Goal: Task Accomplishment & Management: Manage account settings

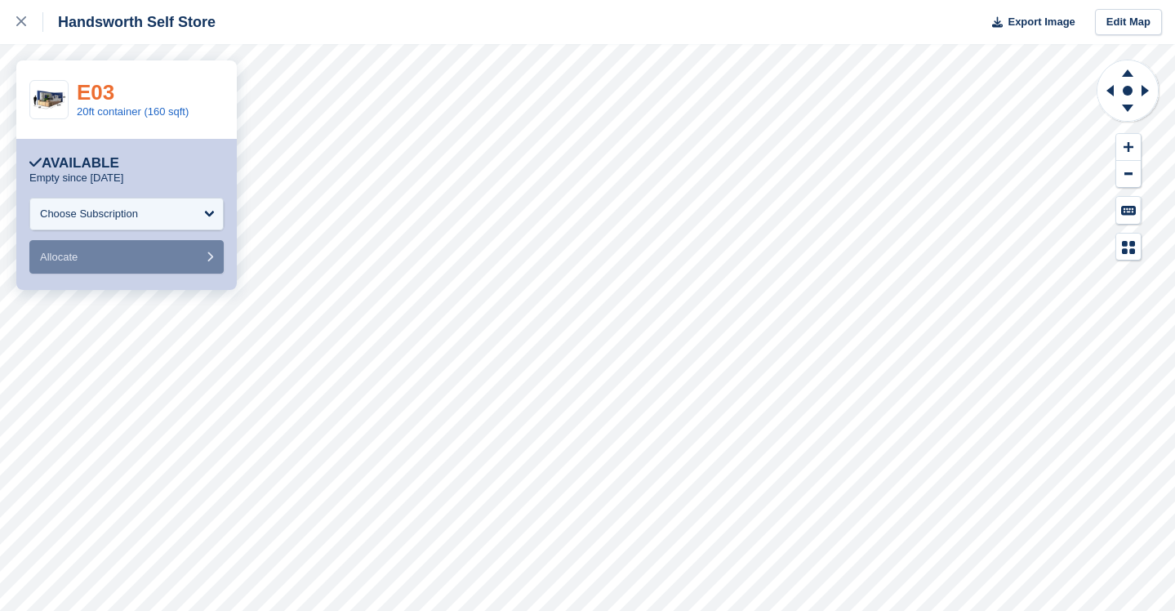
click at [90, 93] on link "E03" at bounding box center [96, 92] width 38 height 24
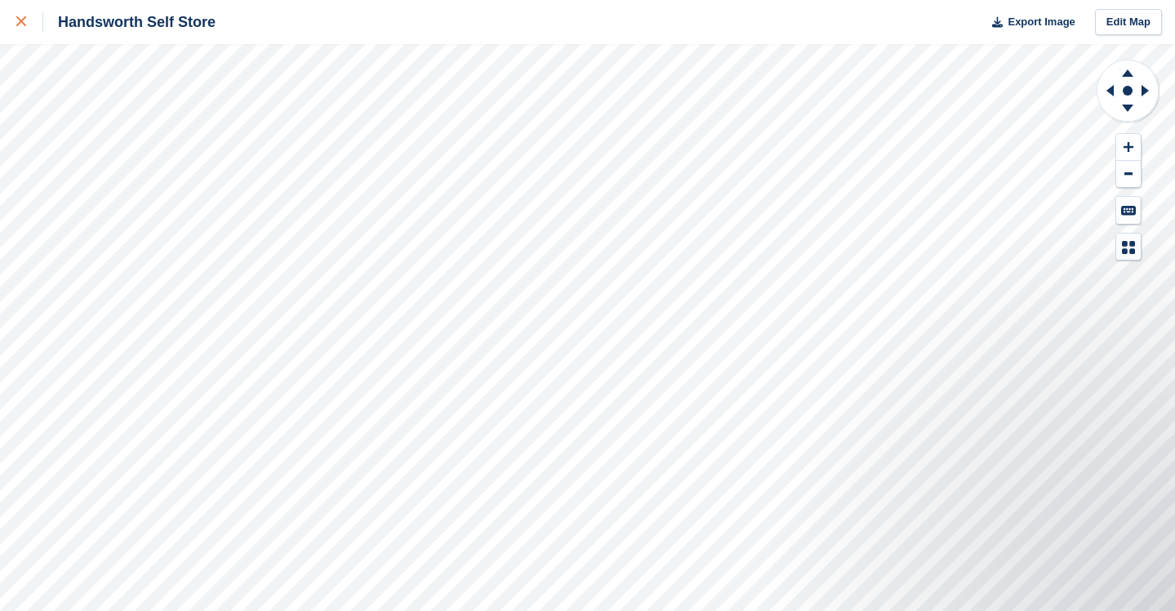
click at [20, 20] on icon at bounding box center [21, 21] width 10 height 10
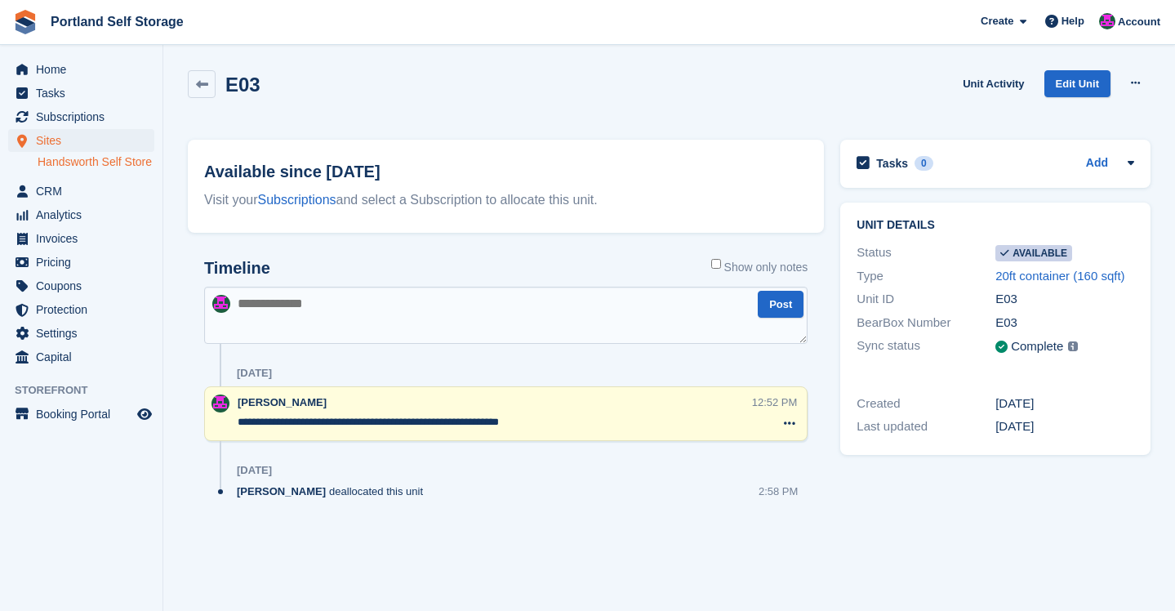
click at [544, 320] on textarea at bounding box center [505, 315] width 603 height 57
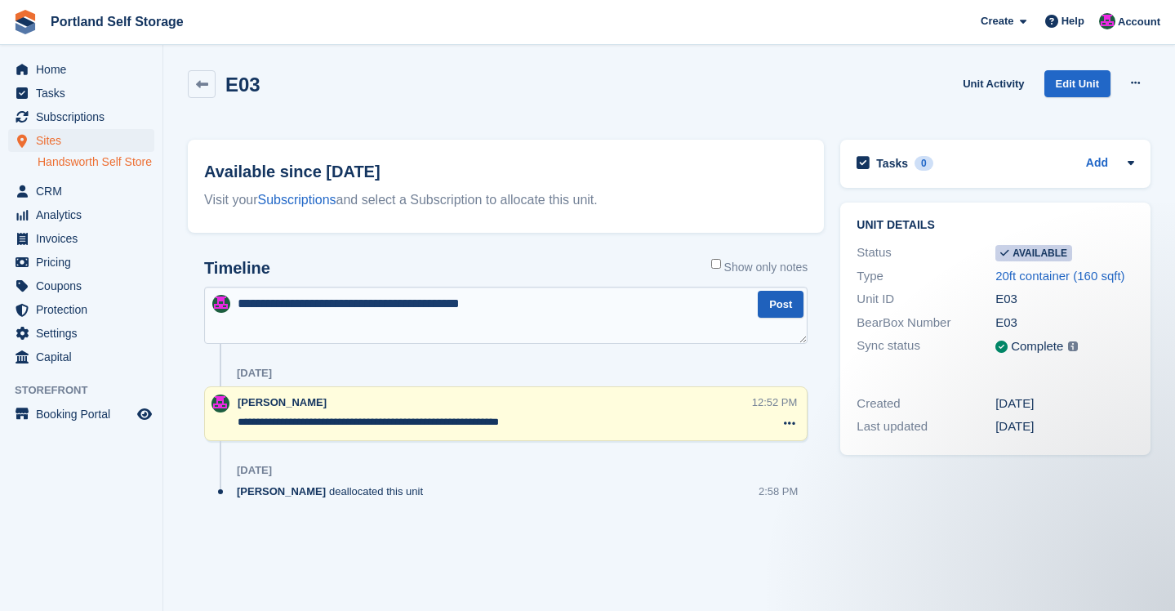
type textarea "**********"
click at [781, 303] on button "Post" at bounding box center [780, 304] width 46 height 27
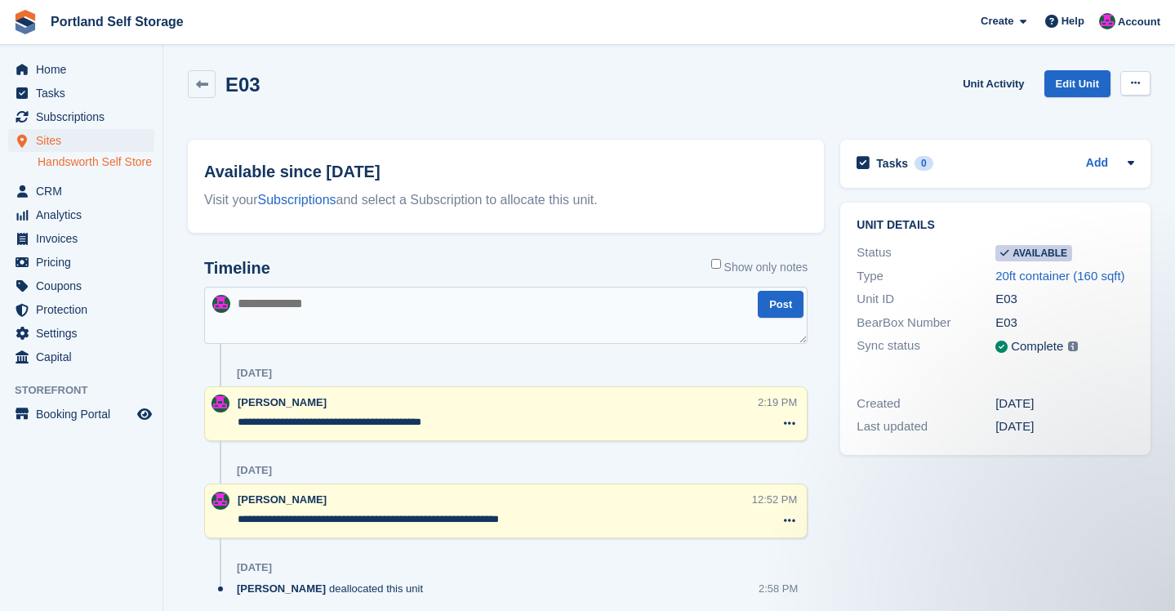
click at [1136, 81] on icon at bounding box center [1135, 83] width 9 height 11
click at [1086, 119] on p "Make unavailable" at bounding box center [1072, 114] width 142 height 21
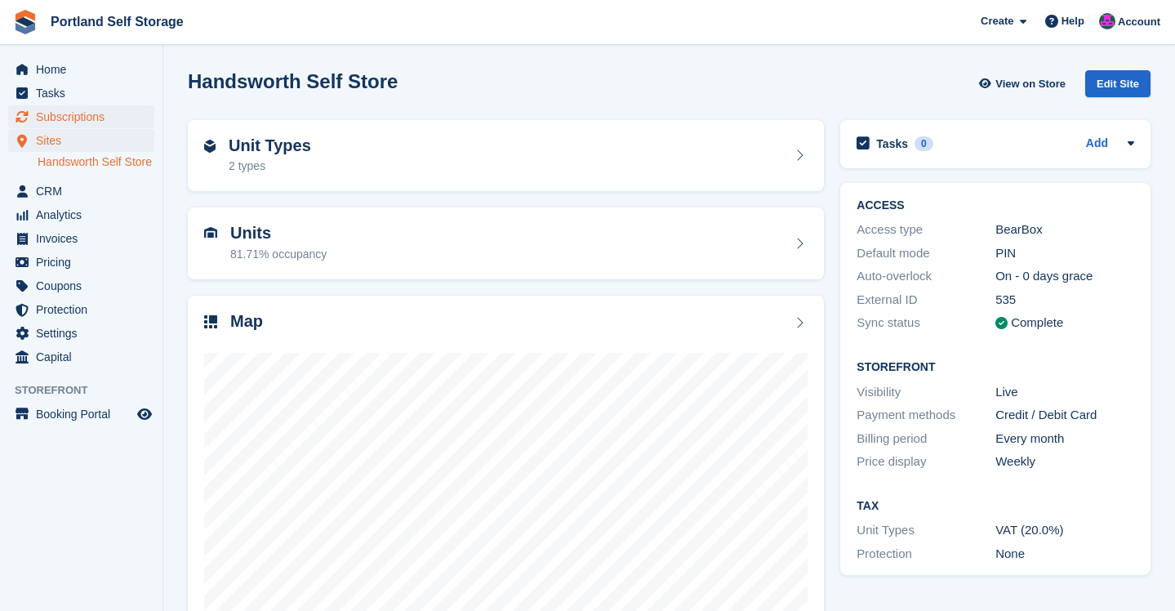
click at [78, 122] on span "Subscriptions" at bounding box center [85, 116] width 98 height 23
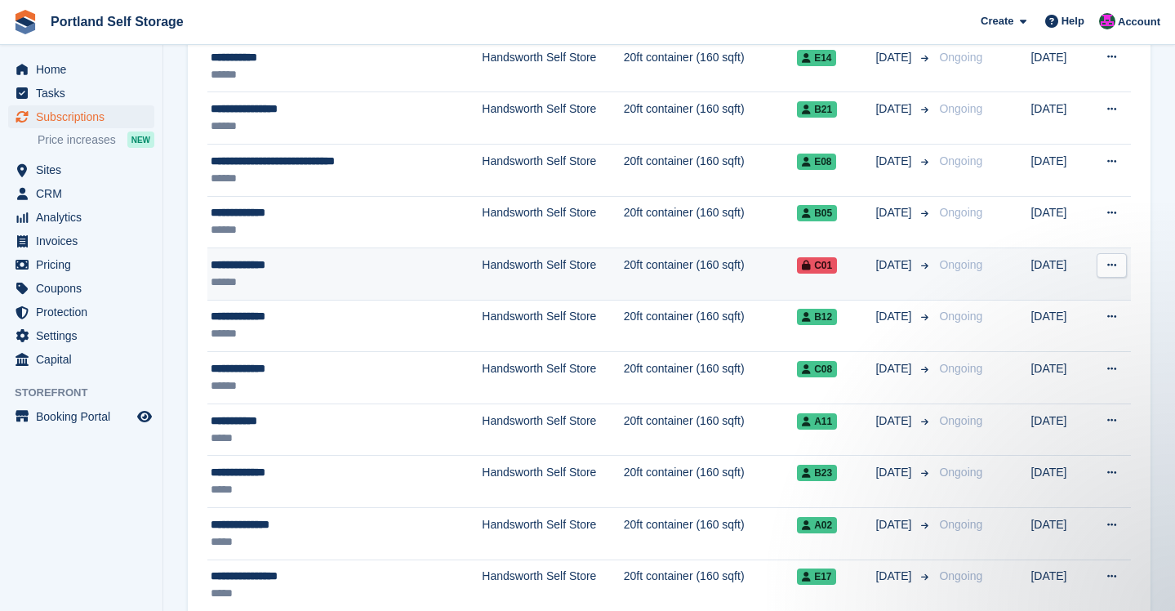
click at [519, 269] on td "Handsworth Self Store" at bounding box center [552, 274] width 141 height 52
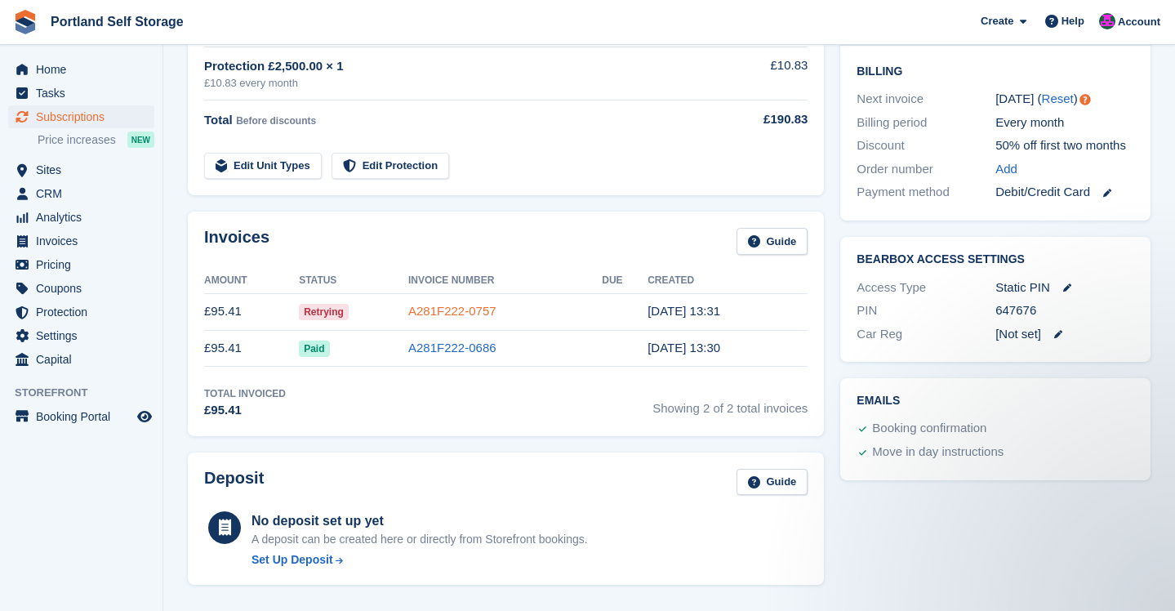
click at [468, 311] on link "A281F222-0757" at bounding box center [452, 311] width 88 height 14
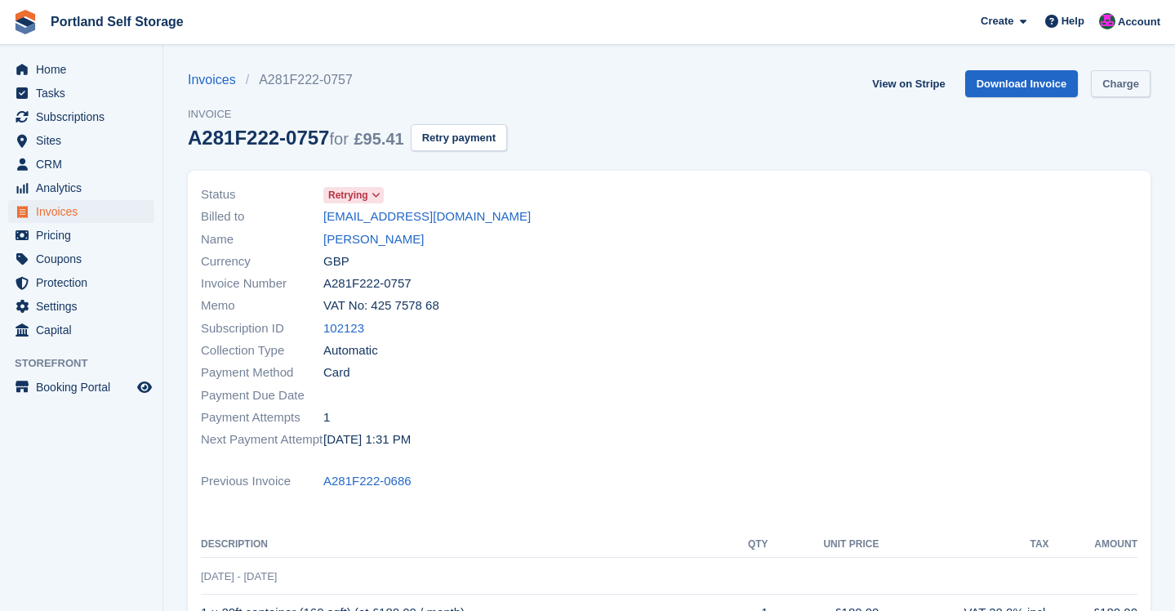
click at [1140, 85] on link "Charge" at bounding box center [1121, 83] width 60 height 27
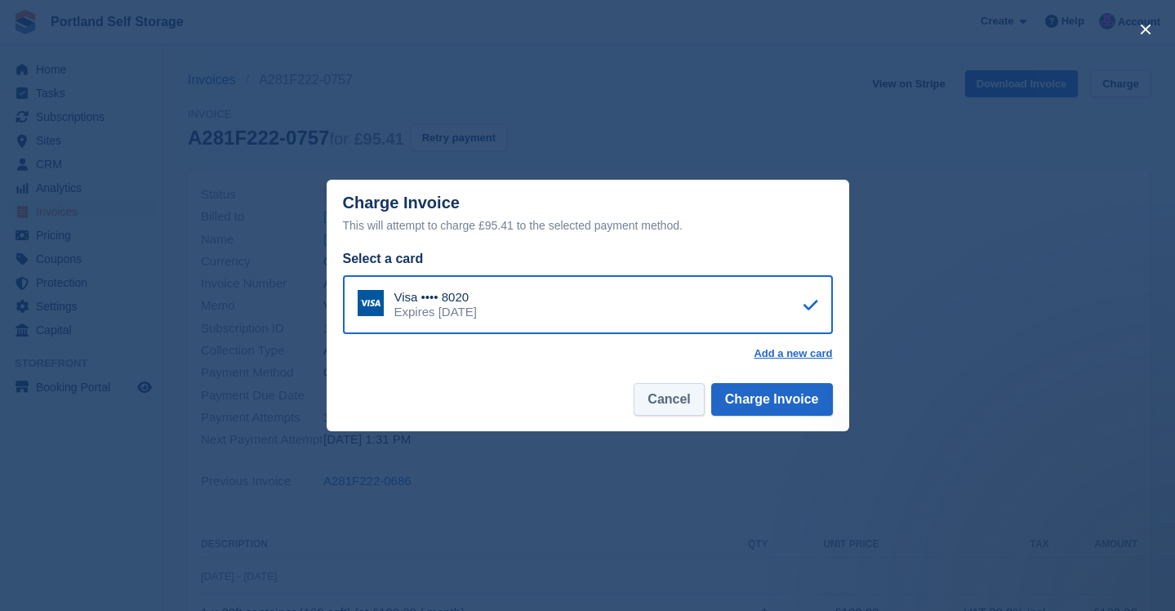
click at [699, 406] on button "Cancel" at bounding box center [668, 399] width 70 height 33
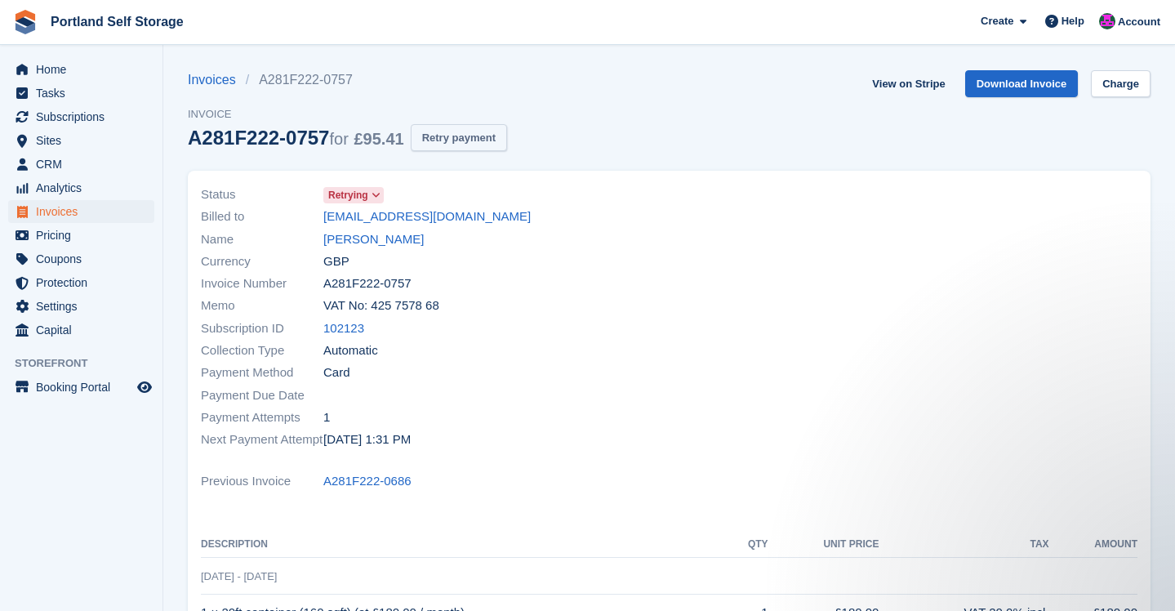
click at [469, 131] on button "Retry payment" at bounding box center [459, 137] width 96 height 27
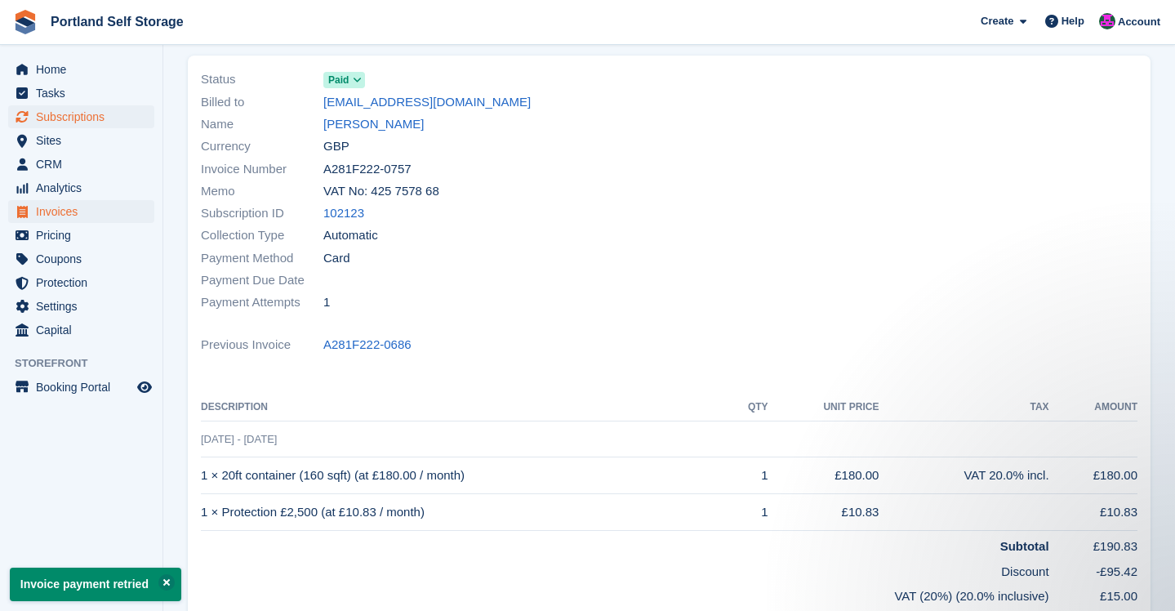
click at [70, 118] on span "Subscriptions" at bounding box center [85, 116] width 98 height 23
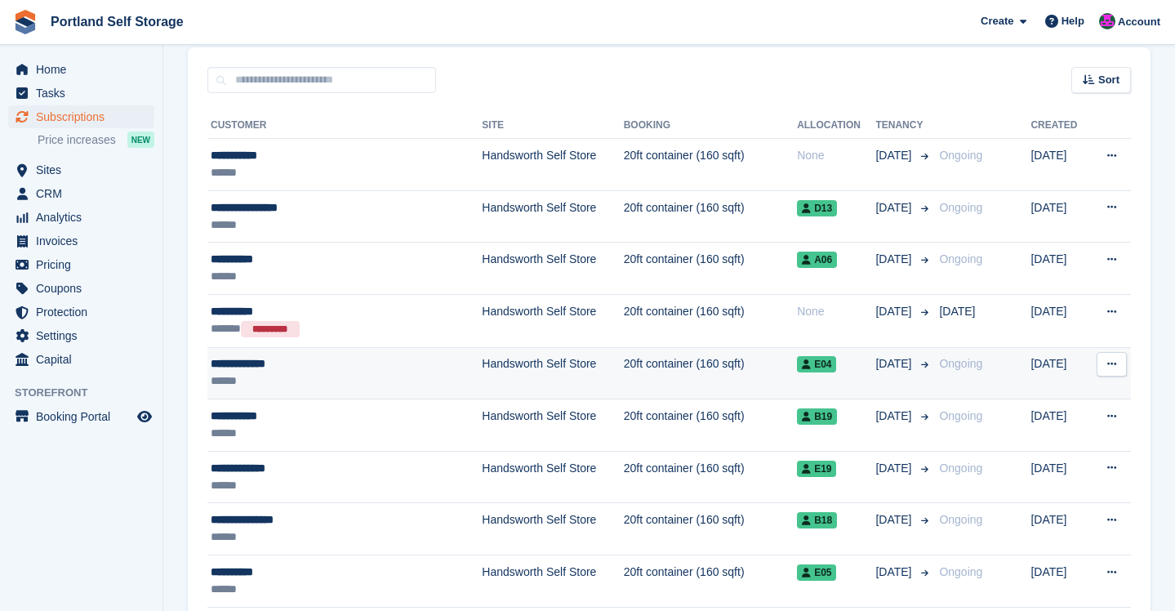
scroll to position [336, 0]
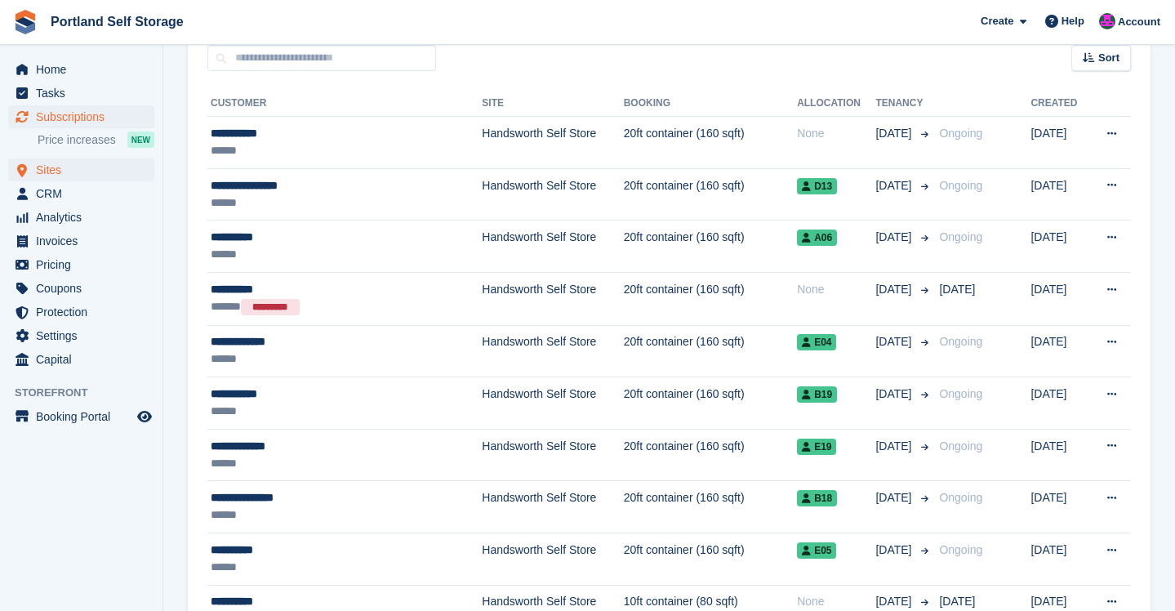
click at [64, 165] on span "Sites" at bounding box center [85, 169] width 98 height 23
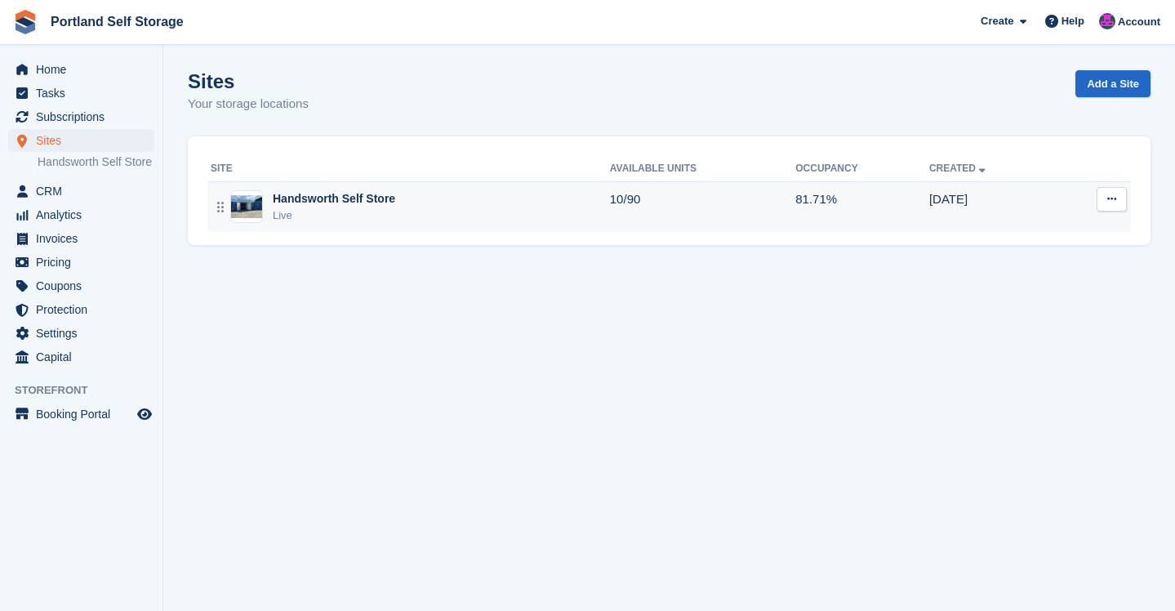
click at [344, 194] on div "Handsworth Self Store" at bounding box center [334, 198] width 122 height 17
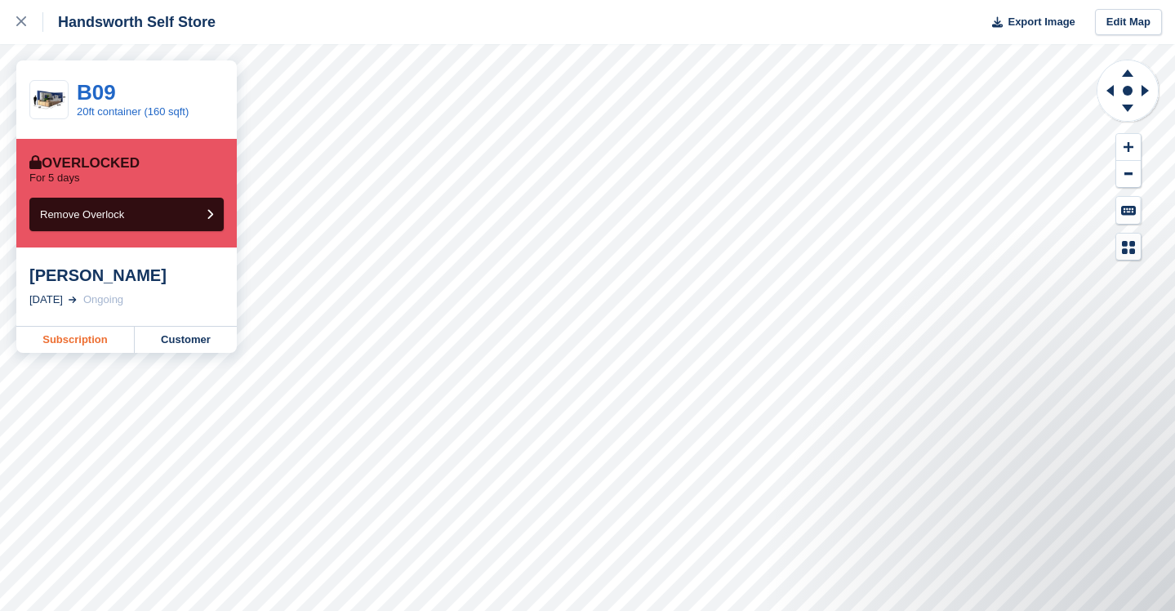
click at [89, 327] on link "Subscription" at bounding box center [75, 340] width 118 height 26
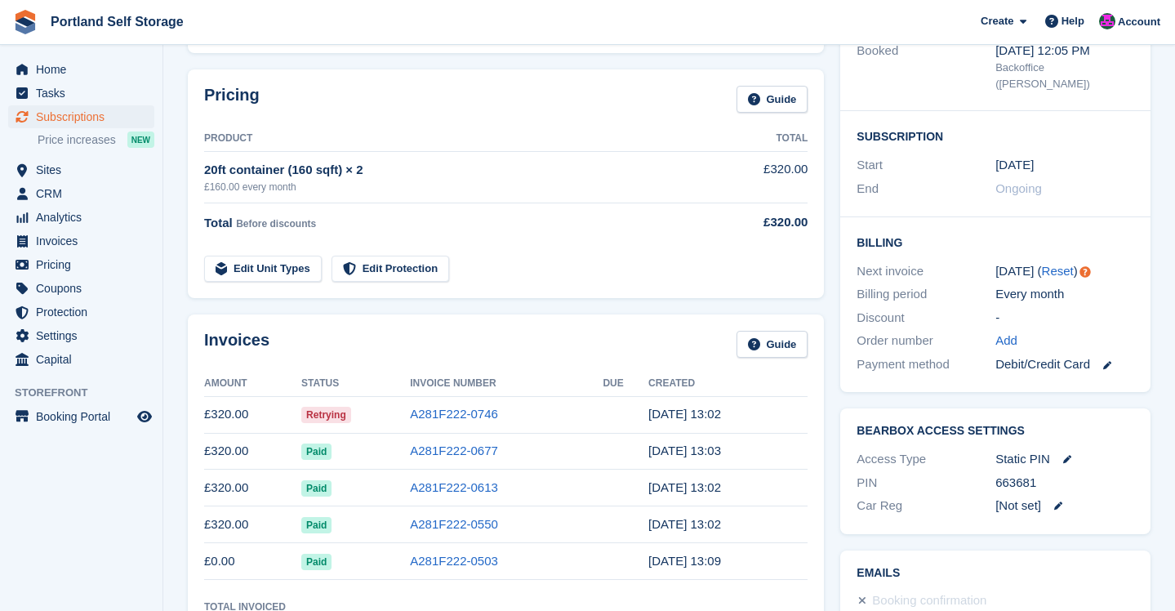
scroll to position [234, 0]
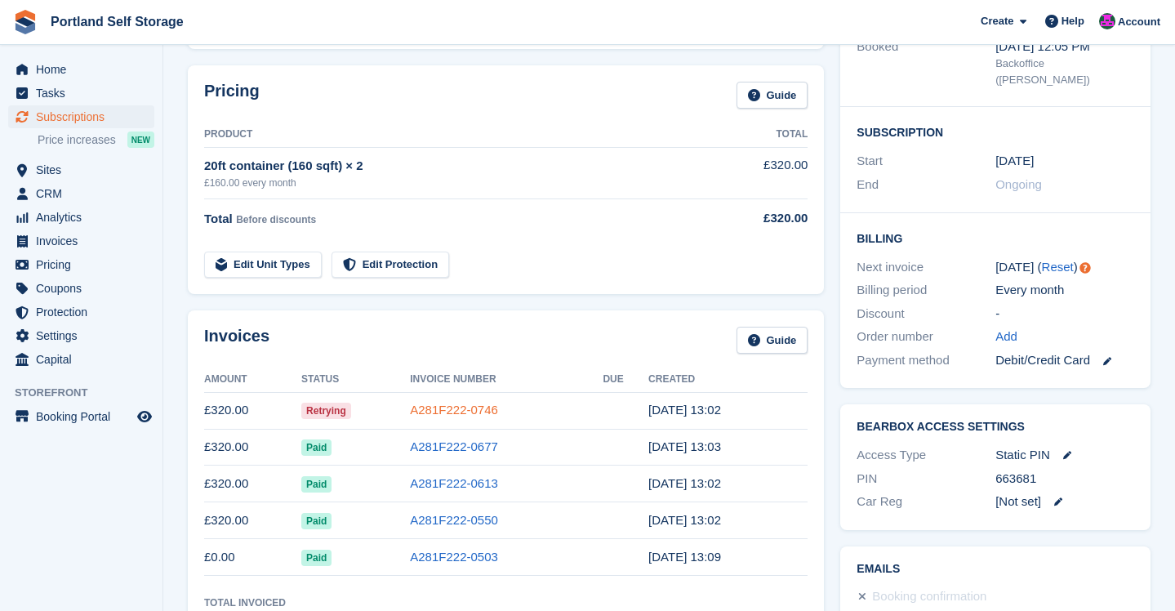
click at [447, 414] on link "A281F222-0746" at bounding box center [454, 409] width 88 height 14
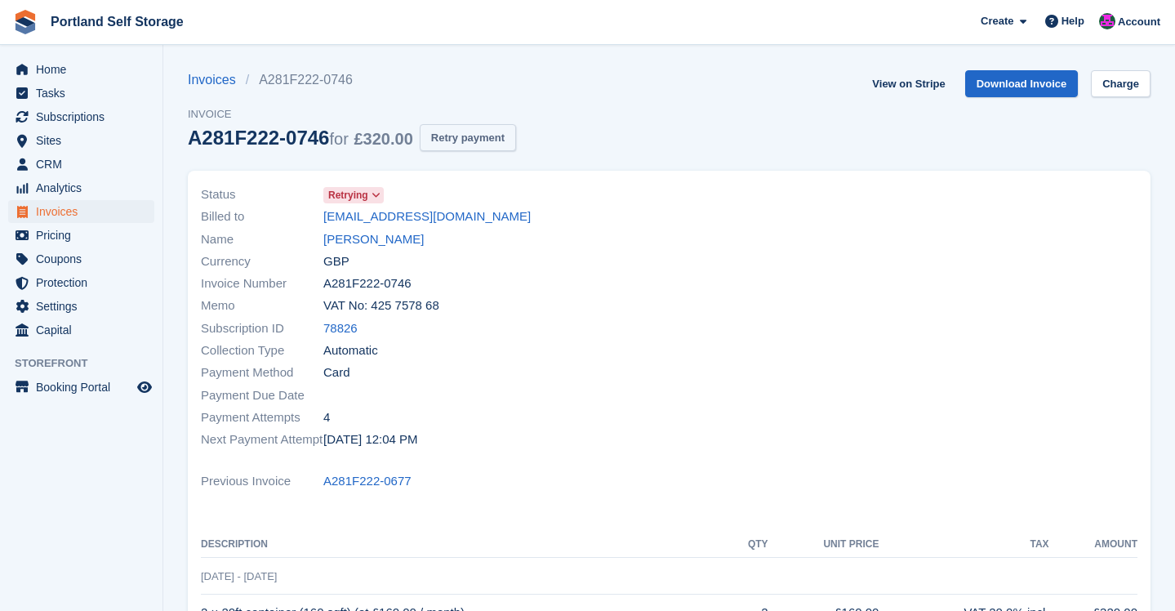
click at [482, 143] on button "Retry payment" at bounding box center [468, 137] width 96 height 27
